Goal: Feedback & Contribution: Contribute content

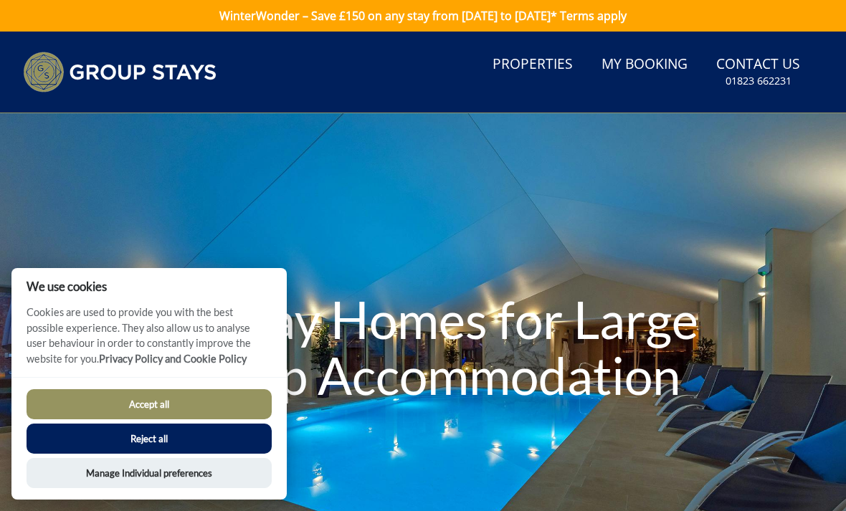
click at [237, 401] on button "Accept all" at bounding box center [149, 404] width 245 height 30
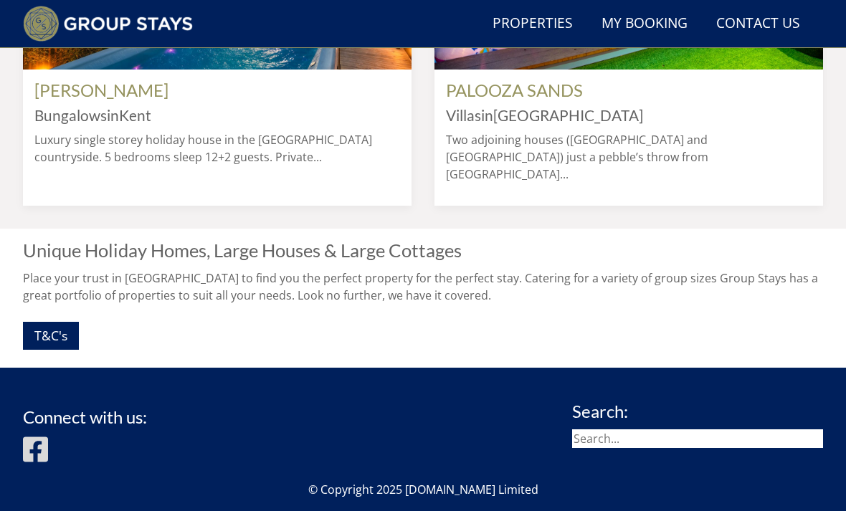
scroll to position [1461, 0]
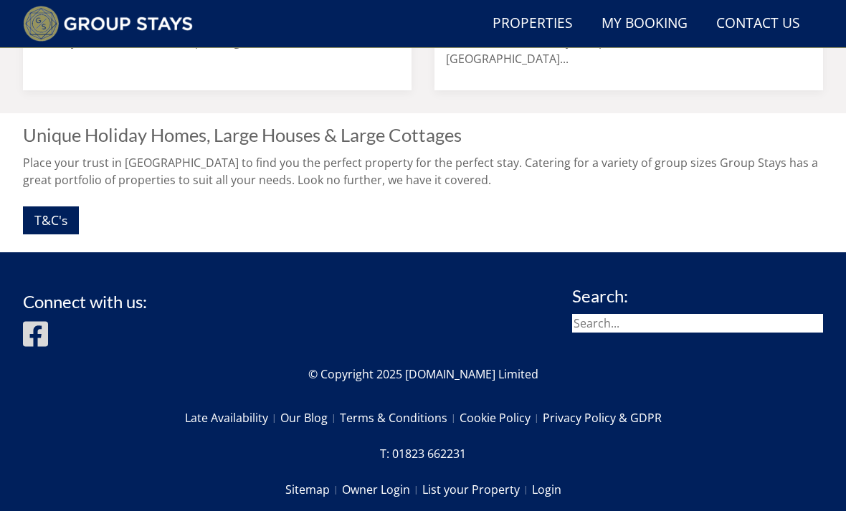
click at [494, 477] on link "List your Property" at bounding box center [477, 489] width 110 height 24
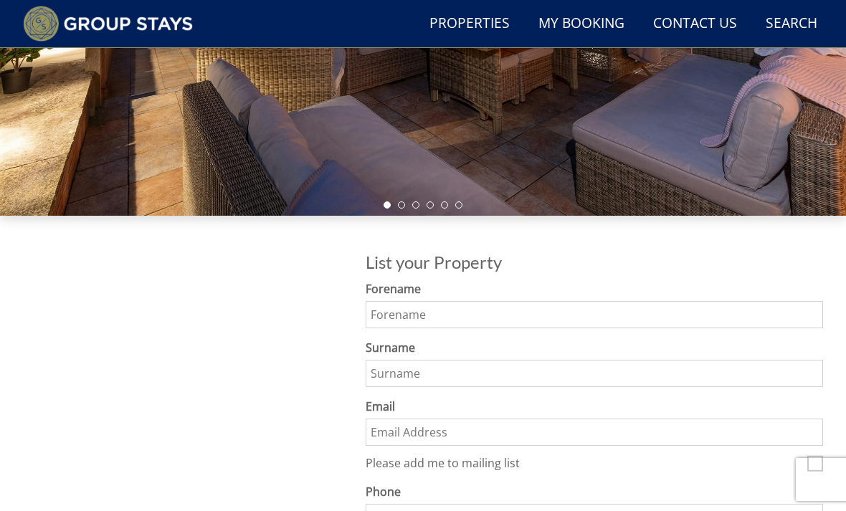
click at [718, 318] on input "Forename" at bounding box center [593, 314] width 457 height 27
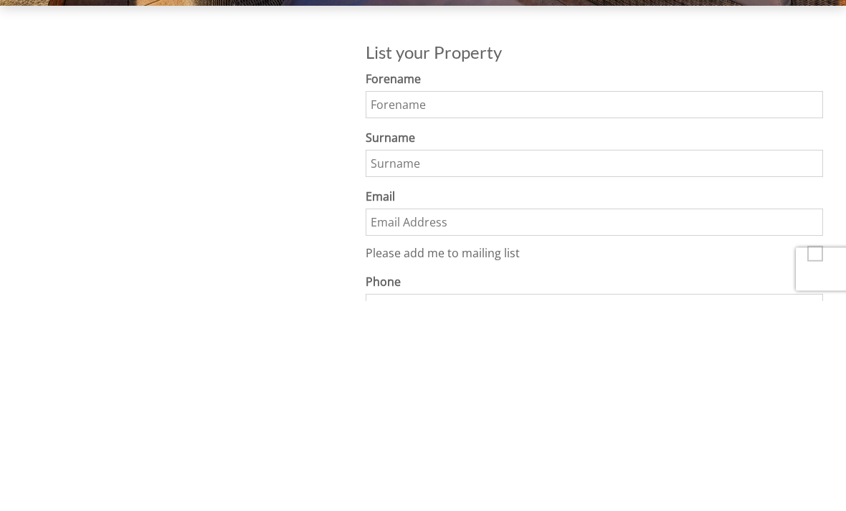
type input "[PERSON_NAME]"
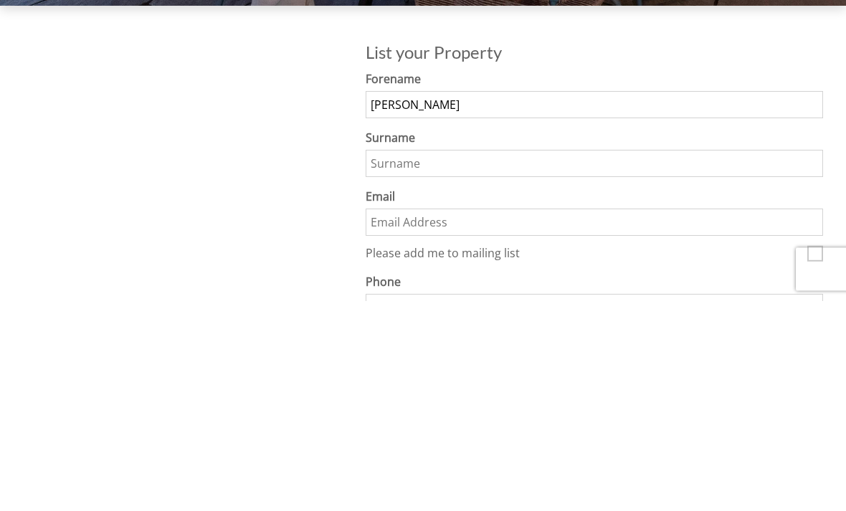
type input "[PERSON_NAME] 🧚‍♀️"
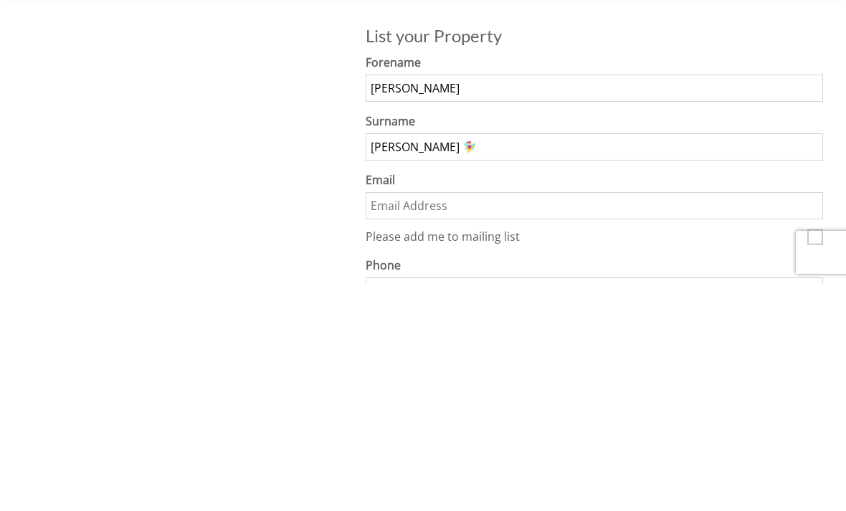
type input "[EMAIL_ADDRESS][DOMAIN_NAME]"
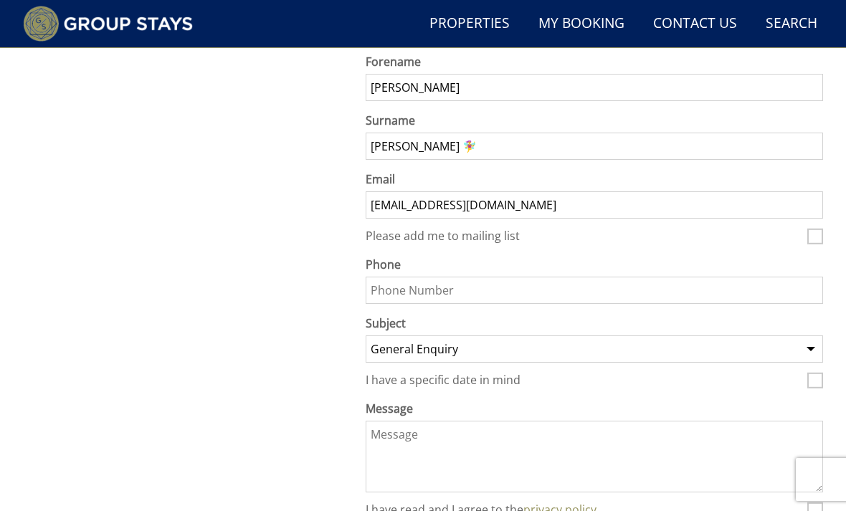
click at [600, 292] on input "Phone" at bounding box center [593, 290] width 457 height 27
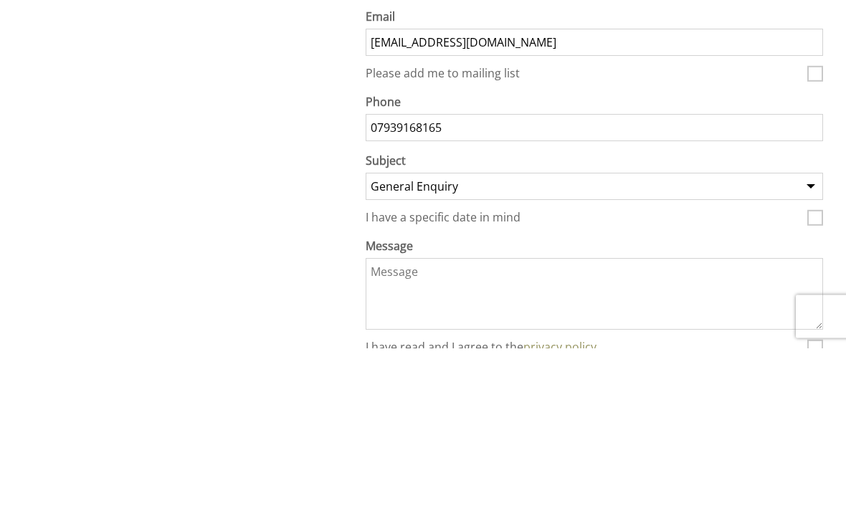
type input "07939168165"
click at [645, 336] on select "General Enquiry Listing My Property ORTENSIA BUMBLES BARN [GEOGRAPHIC_DATA] REA…" at bounding box center [593, 349] width 457 height 27
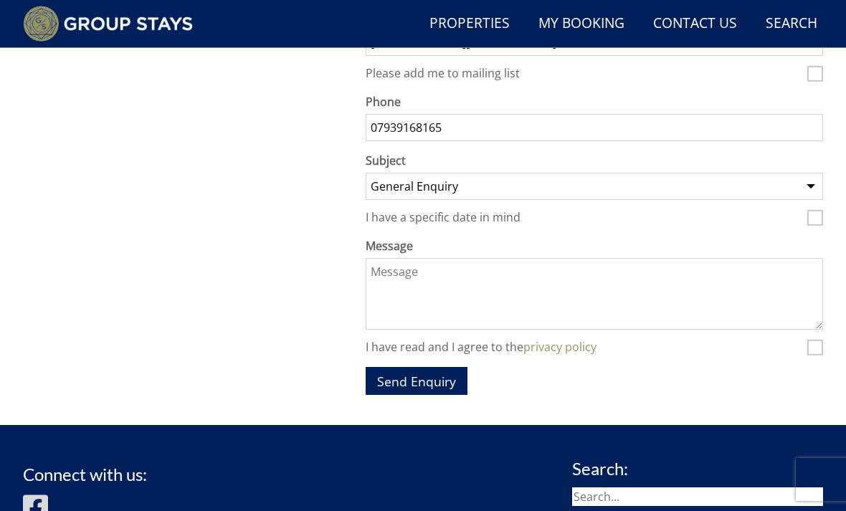
select select "agency-listing"
click at [525, 298] on textarea "Message" at bounding box center [593, 294] width 457 height 72
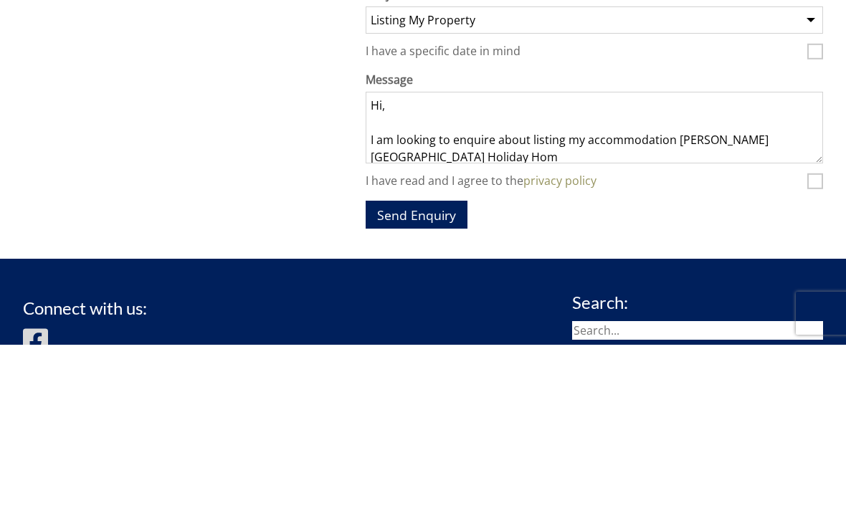
scroll to position [2, 0]
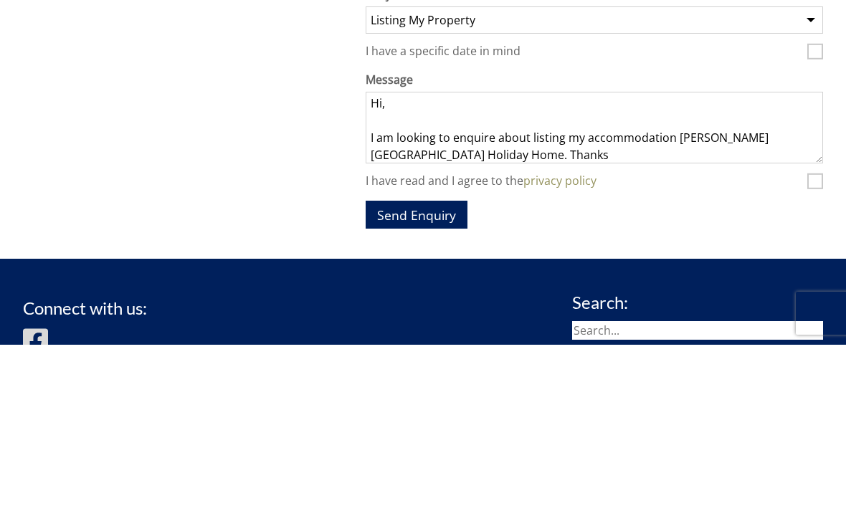
type textarea "Hi, I am looking to enquire about listing my accommodation [PERSON_NAME][GEOGRA…"
click at [821, 340] on input "I have read and I agree to the privacy policy" at bounding box center [815, 348] width 16 height 16
checkbox input "true"
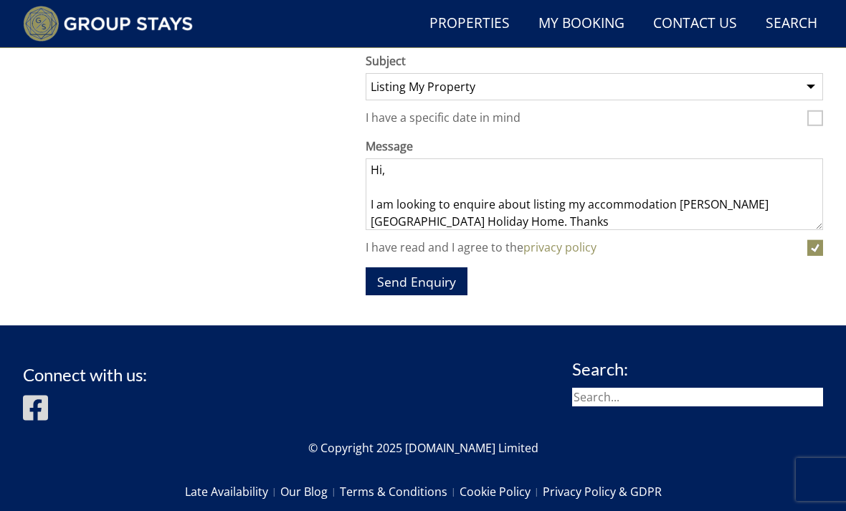
scroll to position [828, 0]
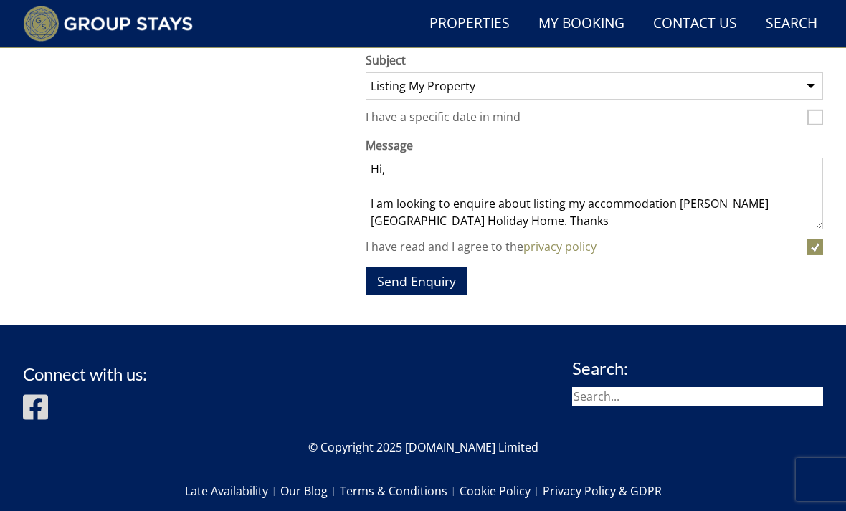
click at [401, 283] on button "Send Enquiry" at bounding box center [416, 281] width 102 height 28
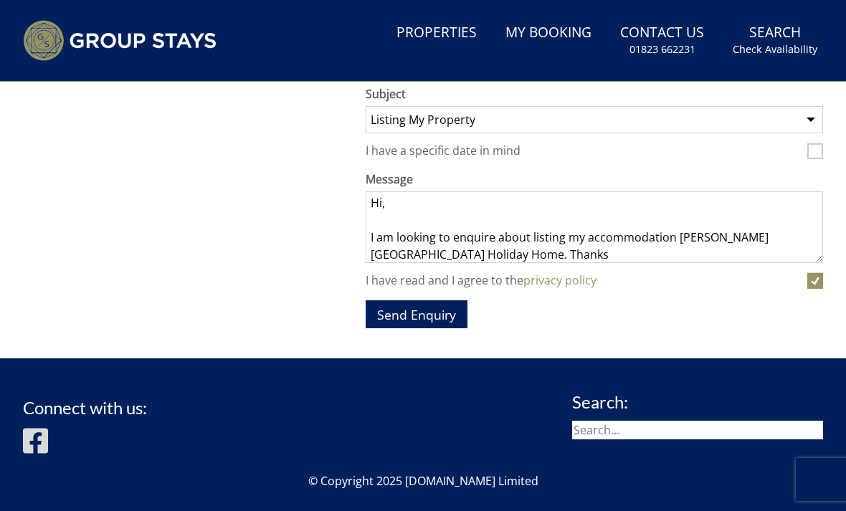
scroll to position [874, 0]
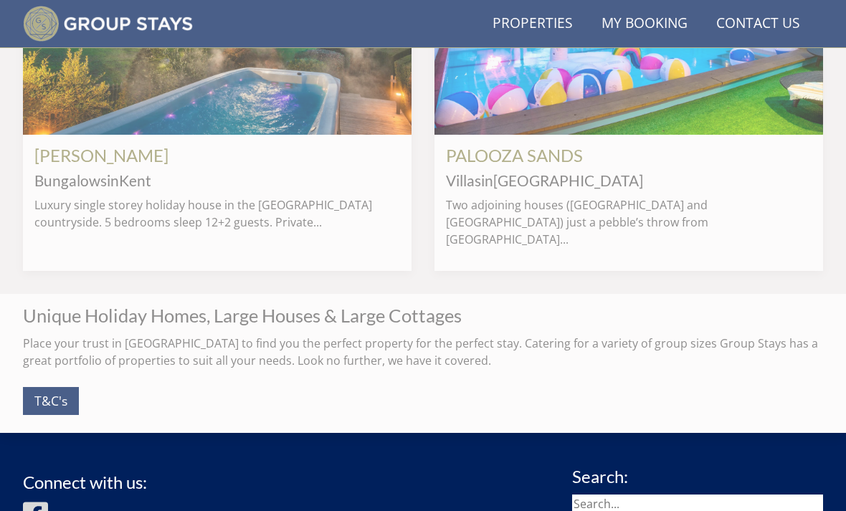
scroll to position [0, 7768]
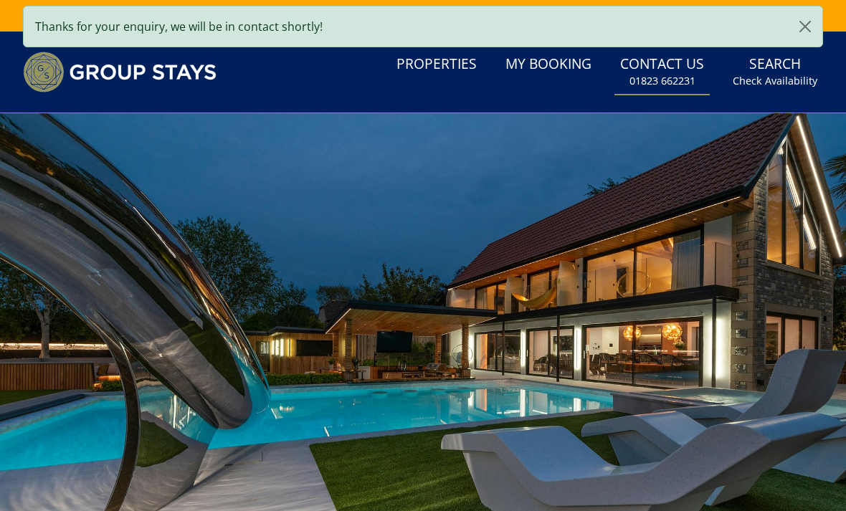
click at [432, 61] on link "Properties" at bounding box center [437, 65] width 92 height 32
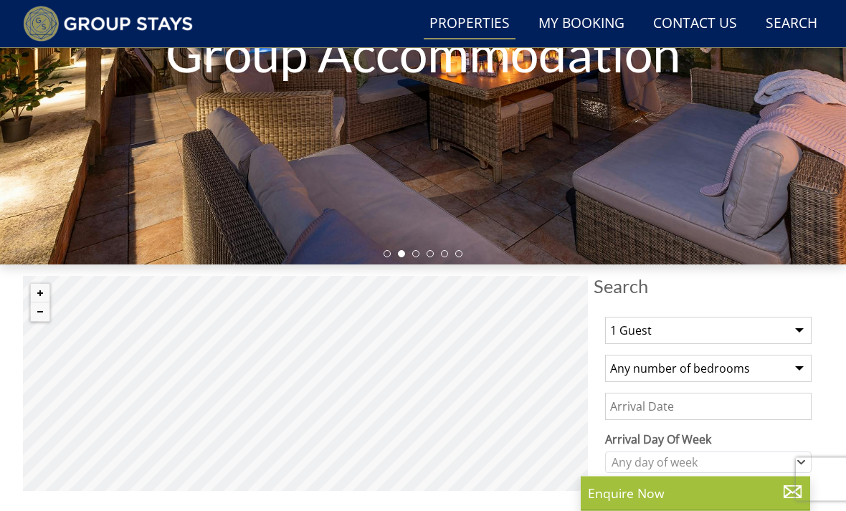
scroll to position [289, 0]
click at [799, 329] on select "1 Guest 2 Guests 3 Guests 4 Guests 5 Guests 6 Guests 7 Guests 8 Guests 9 Guests…" at bounding box center [708, 330] width 206 height 27
select select "16"
click at [796, 363] on select "Any number of bedrooms 3 Bedrooms 4 Bedrooms 5 Bedrooms 6 Bedrooms 7 Bedrooms 8…" at bounding box center [708, 368] width 206 height 27
select select "7"
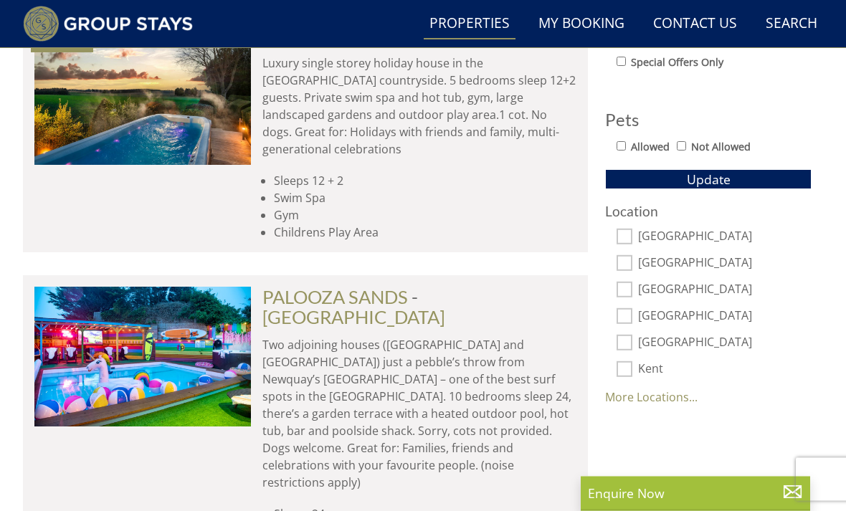
click at [752, 178] on button "Update" at bounding box center [708, 180] width 206 height 20
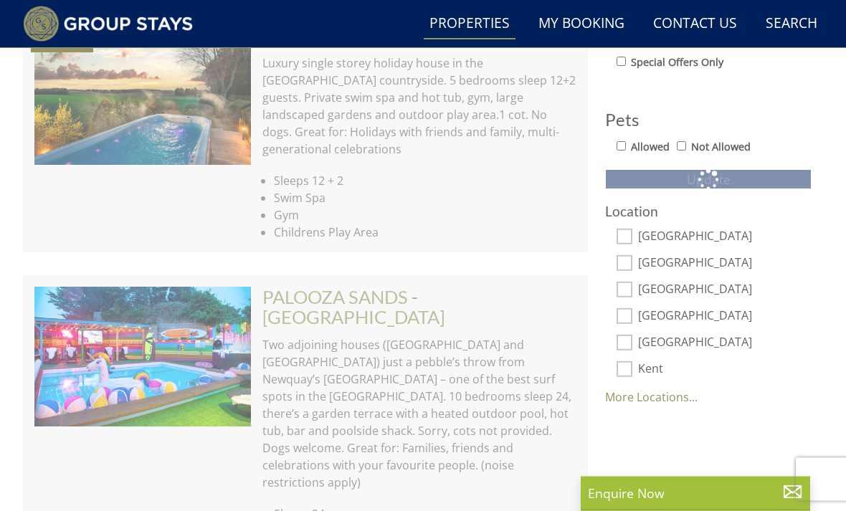
scroll to position [848, 0]
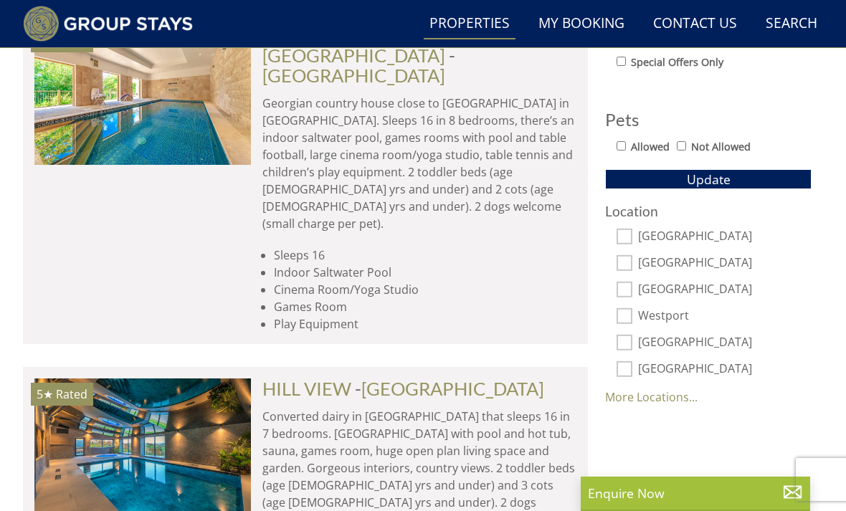
click at [677, 403] on link "More Locations..." at bounding box center [651, 397] width 92 height 16
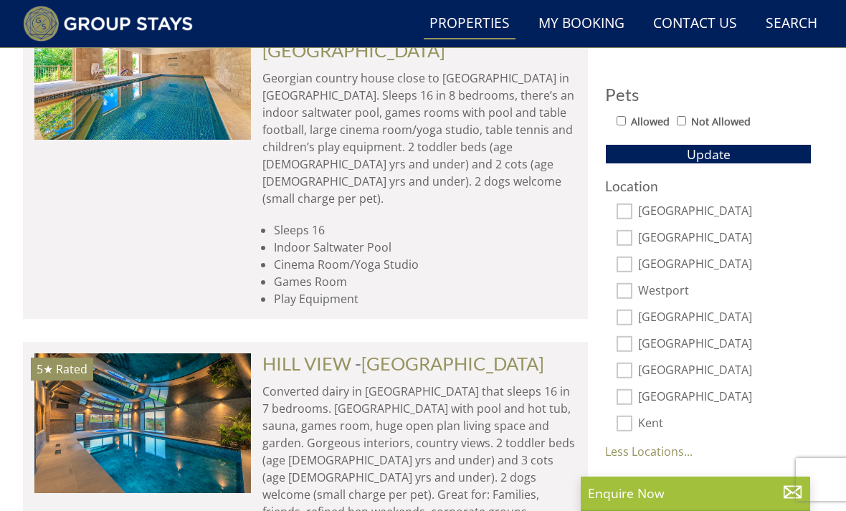
scroll to position [870, 0]
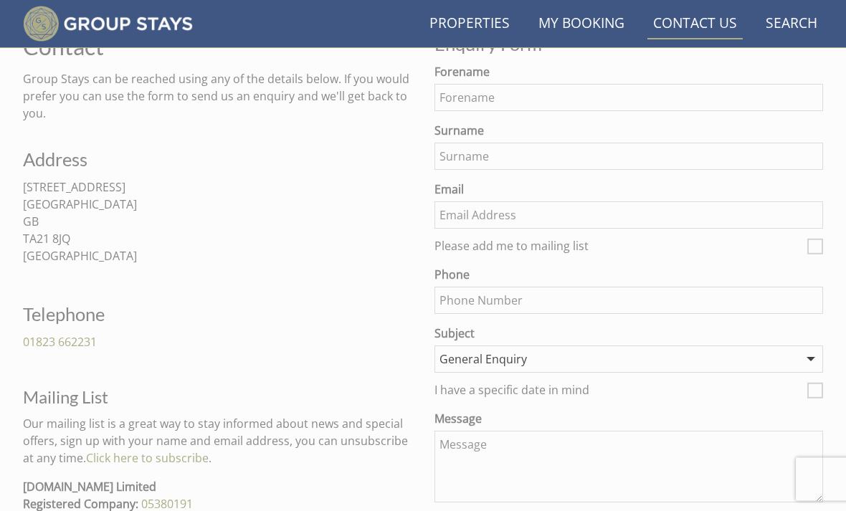
scroll to position [537, 0]
